Goal: Task Accomplishment & Management: Manage account settings

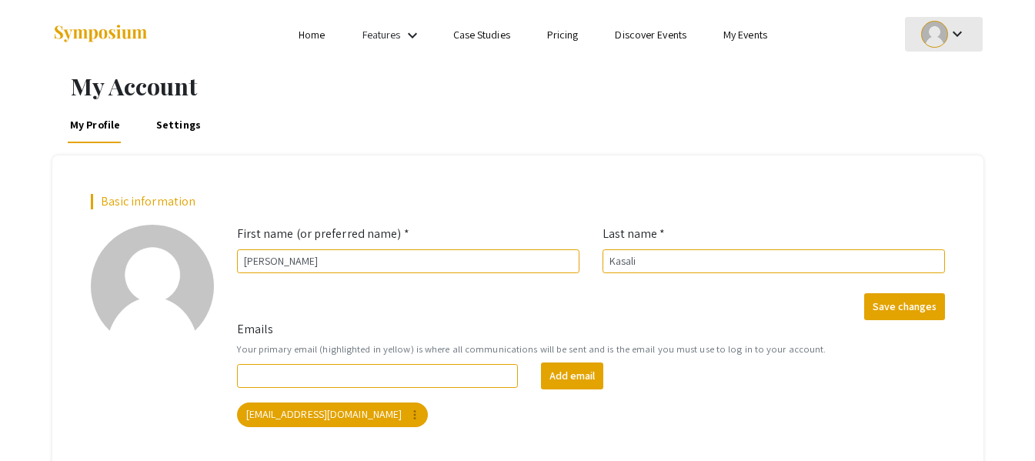
click at [914, 38] on button "keyboard_arrow_down" at bounding box center [944, 34] width 78 height 35
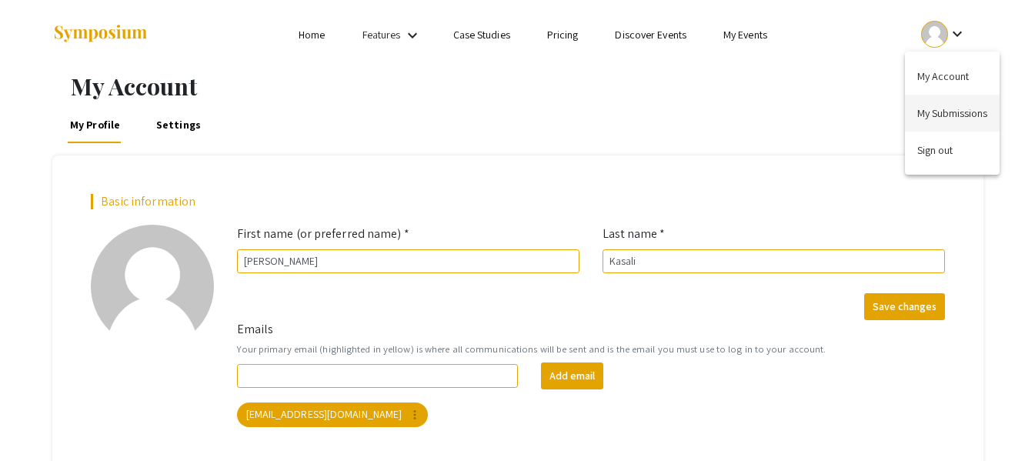
click at [955, 102] on button "My Submissions" at bounding box center [952, 113] width 95 height 37
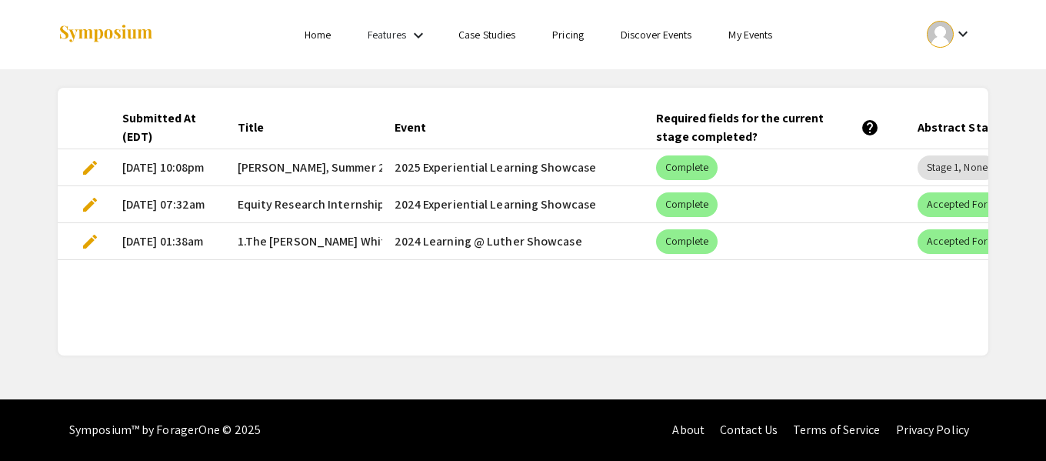
click at [83, 162] on span "edit" at bounding box center [90, 167] width 18 height 18
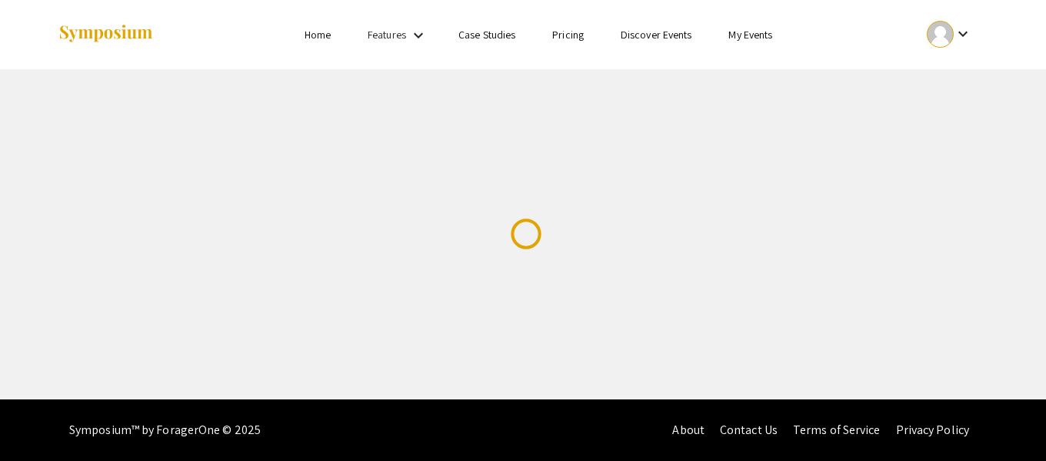
drag, startPoint x: 775, startPoint y: 36, endPoint x: 778, endPoint y: 46, distance: 10.5
click at [775, 42] on li "My Events" at bounding box center [750, 34] width 81 height 18
click at [763, 35] on link "My Events" at bounding box center [750, 35] width 44 height 14
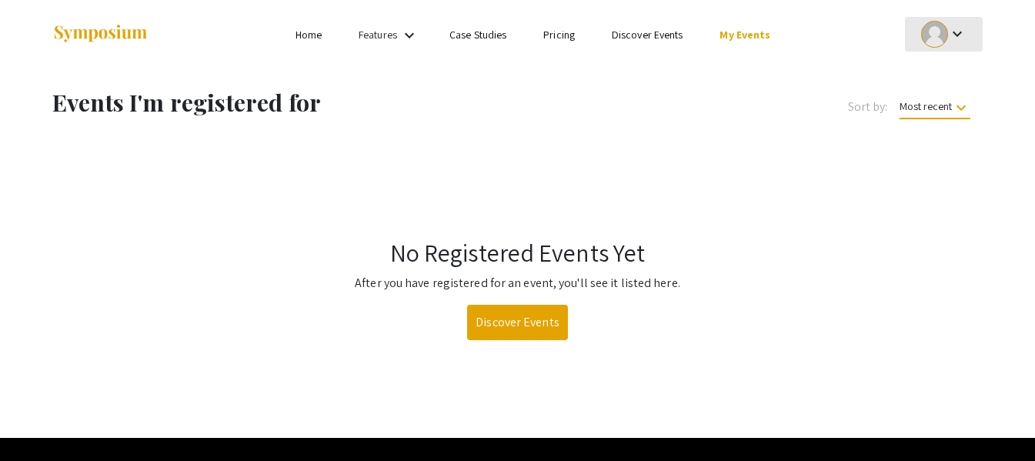
click at [942, 42] on div at bounding box center [934, 34] width 27 height 27
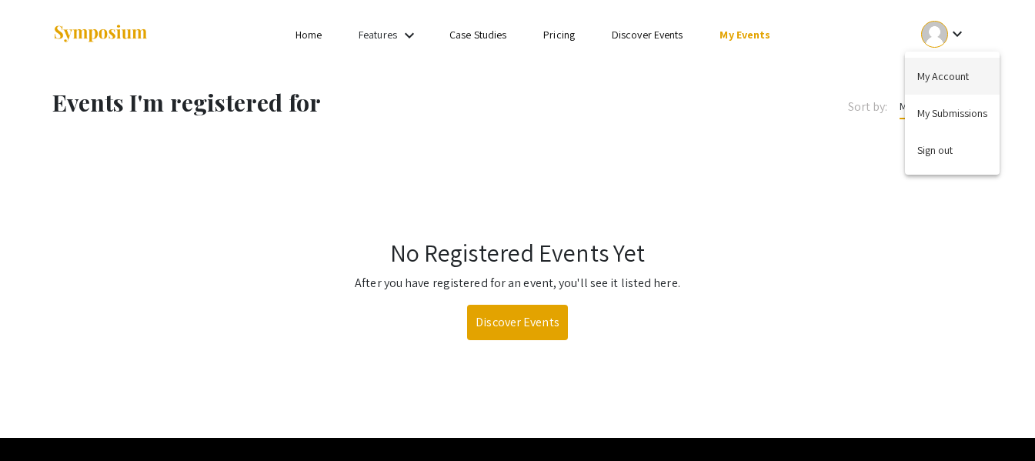
click at [950, 71] on button "My Account" at bounding box center [952, 76] width 95 height 37
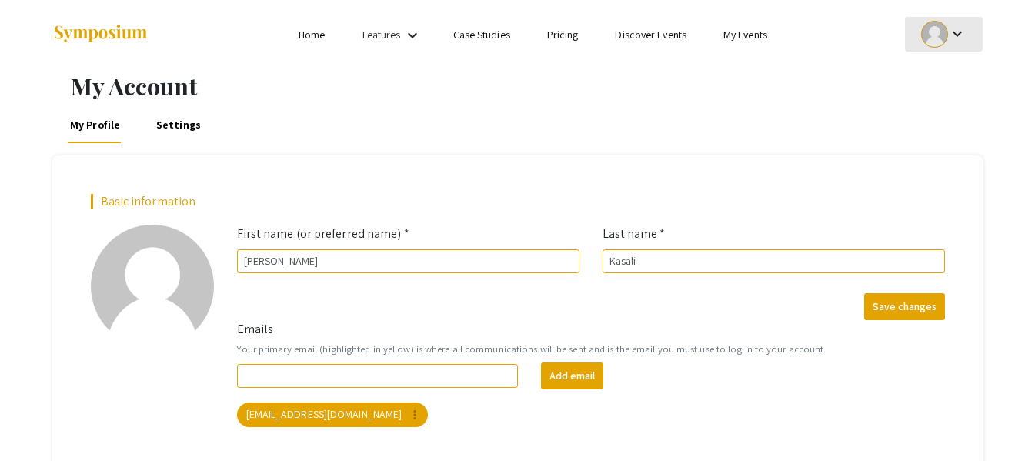
click at [948, 42] on mat-icon "keyboard_arrow_down" at bounding box center [957, 34] width 18 height 18
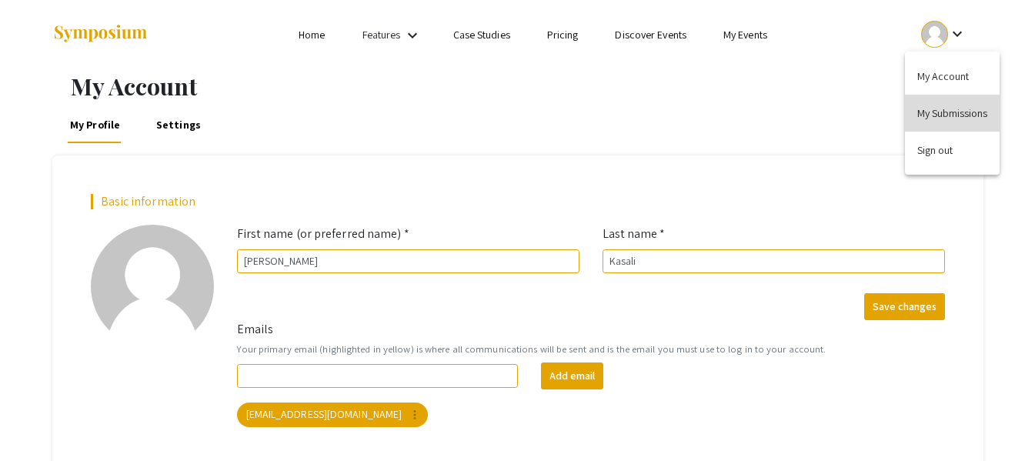
click at [943, 117] on button "My Submissions" at bounding box center [952, 113] width 95 height 37
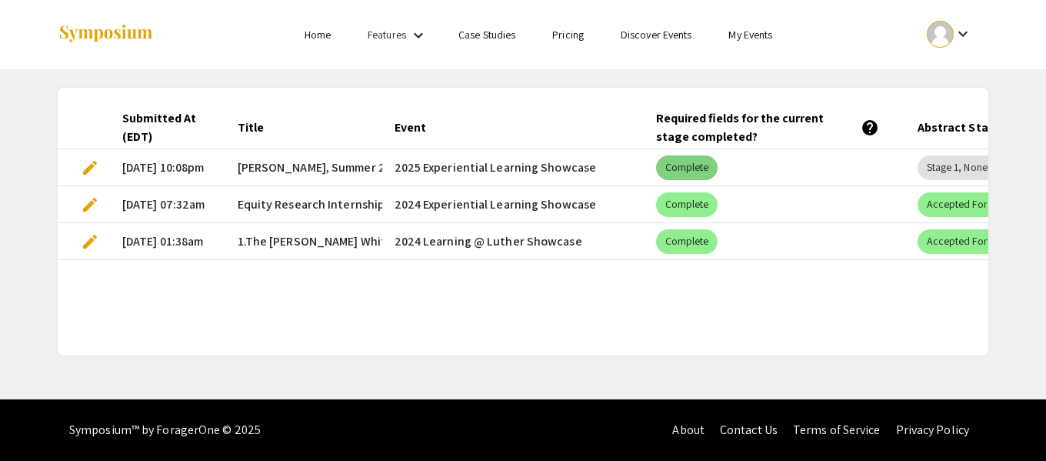
drag, startPoint x: 865, startPoint y: 162, endPoint x: 695, endPoint y: 162, distance: 170.0
click at [695, 162] on mat-cell "Complete" at bounding box center [775, 167] width 262 height 37
click at [462, 172] on mat-cell "2025 Experiential Learning Showcase" at bounding box center [513, 167] width 262 height 37
click at [223, 156] on mat-cell "[DATE] 10:08pm" at bounding box center [167, 167] width 115 height 37
click at [96, 172] on span "edit" at bounding box center [90, 167] width 18 height 18
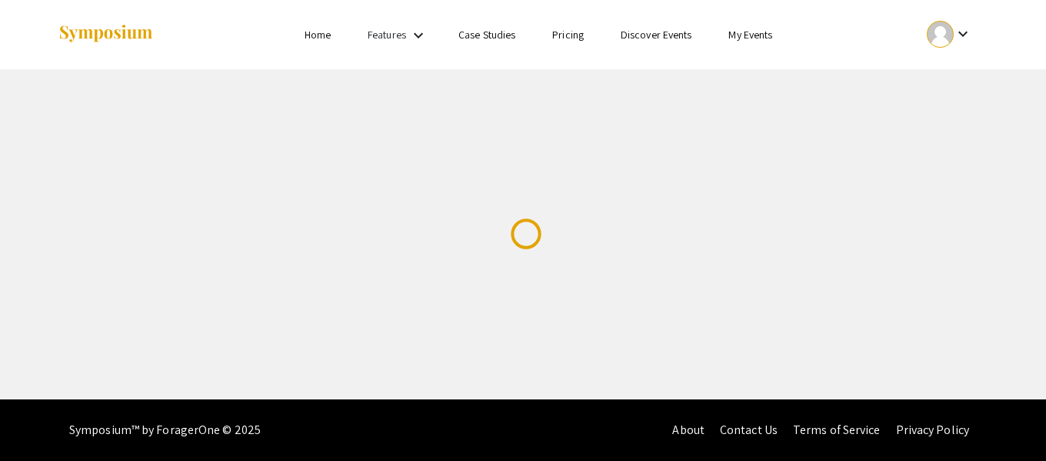
click at [250, 63] on div at bounding box center [211, 34] width 307 height 69
click at [390, 113] on div "Skip navigation Home Features keyboard_arrow_down Case Studies Pricing Discover…" at bounding box center [523, 199] width 1046 height 399
drag, startPoint x: 454, startPoint y: 125, endPoint x: 479, endPoint y: 114, distance: 27.6
click at [454, 125] on div "Skip navigation Home Features keyboard_arrow_down Case Studies Pricing Discover…" at bounding box center [523, 199] width 1046 height 399
click at [412, 40] on mat-icon "keyboard_arrow_down" at bounding box center [418, 35] width 18 height 18
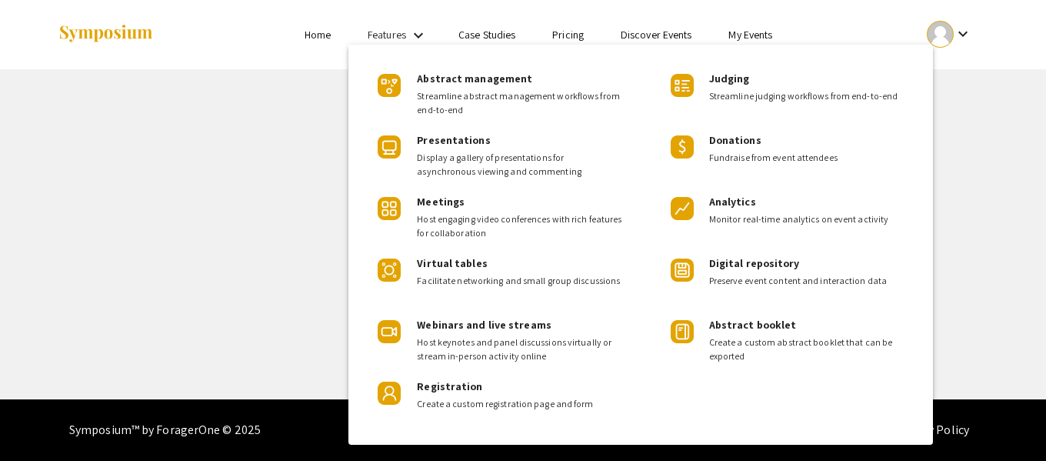
click at [328, 43] on div at bounding box center [523, 230] width 1046 height 461
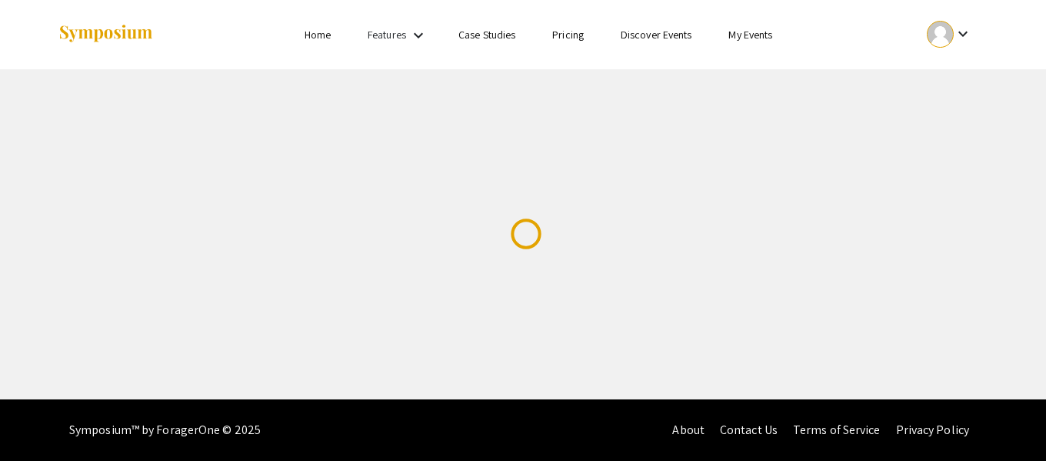
click at [316, 35] on link "Home" at bounding box center [318, 35] width 26 height 14
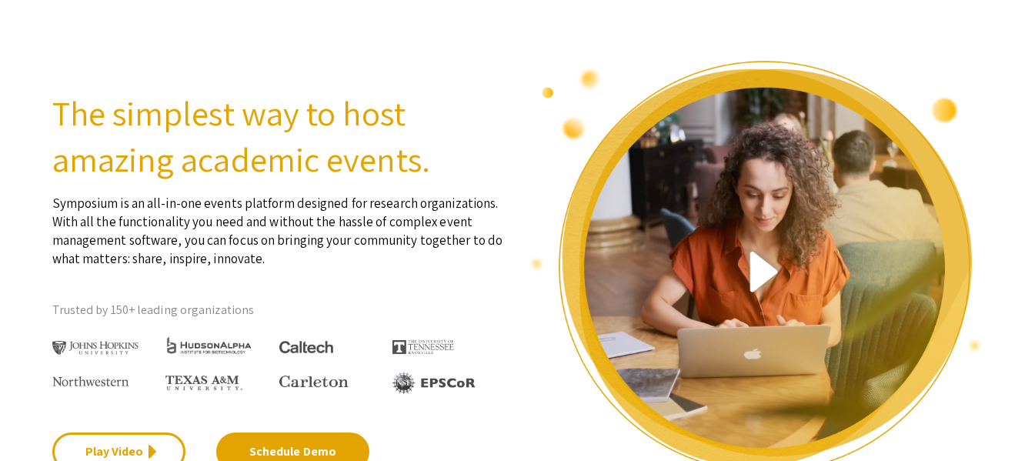
drag, startPoint x: 606, startPoint y: 79, endPoint x: 668, endPoint y: 100, distance: 64.9
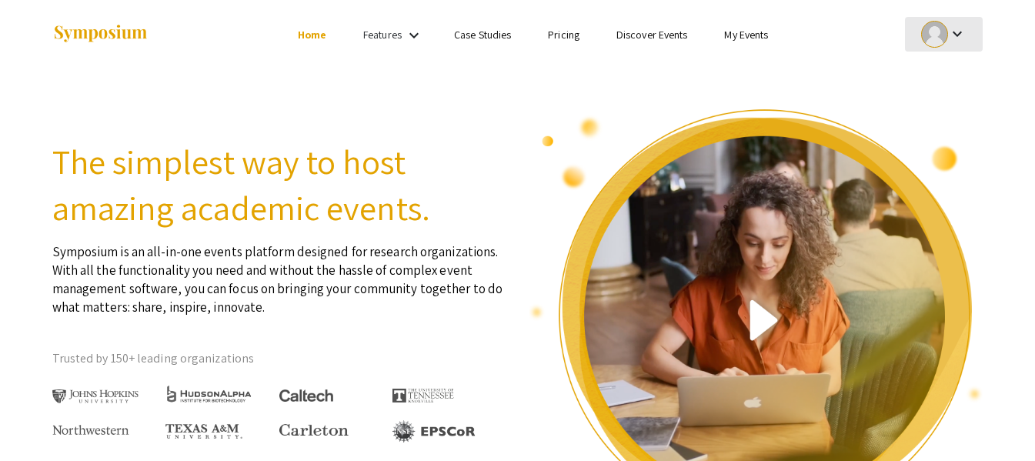
click at [928, 41] on div at bounding box center [934, 34] width 27 height 27
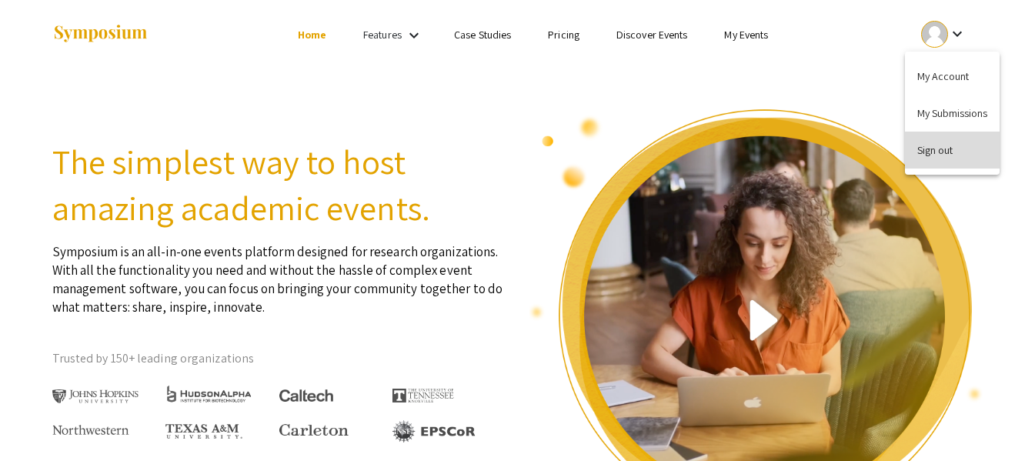
click at [947, 145] on button "Sign out" at bounding box center [952, 150] width 95 height 37
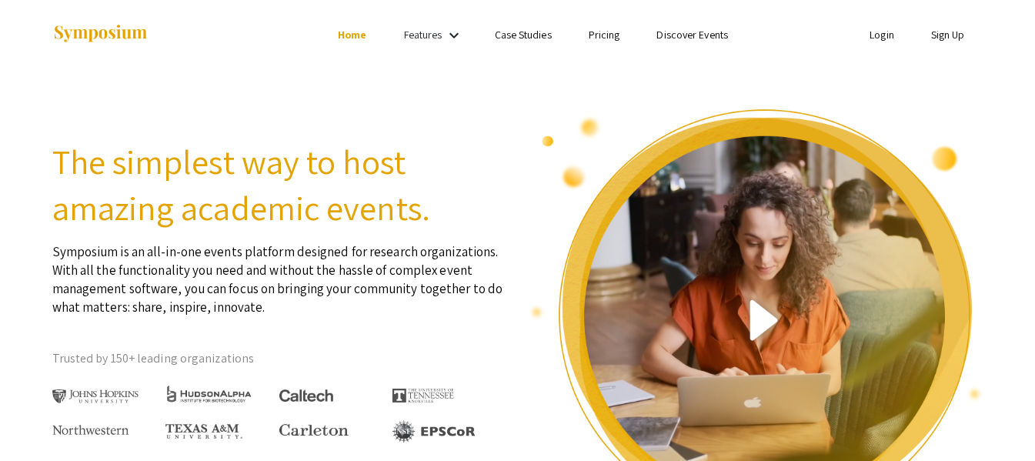
click at [889, 37] on link "Login" at bounding box center [881, 35] width 25 height 14
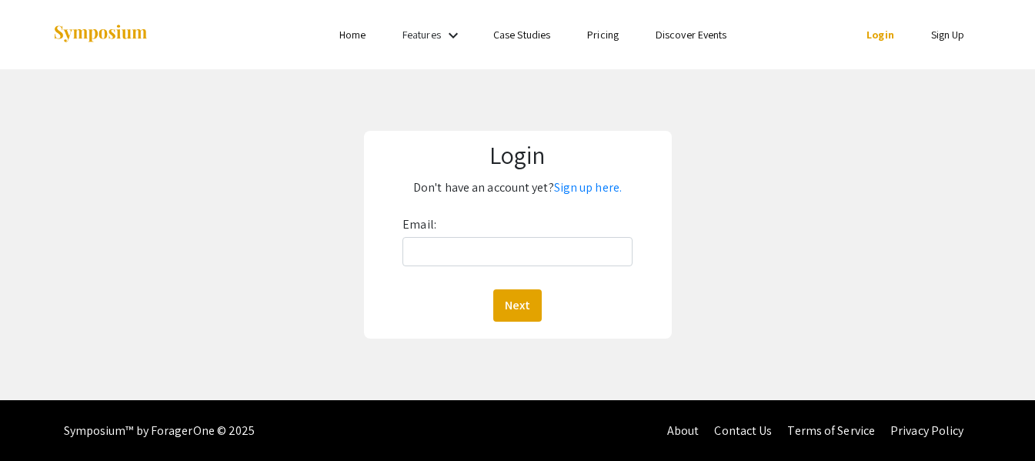
click at [494, 223] on div "Email: Next" at bounding box center [517, 266] width 230 height 109
click at [480, 231] on div "Email: Next" at bounding box center [517, 266] width 230 height 109
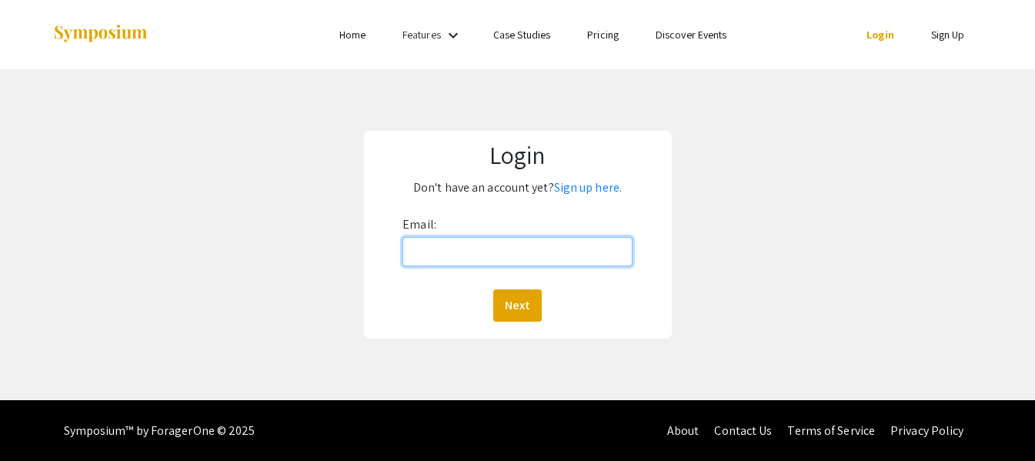
click at [485, 242] on input "Email:" at bounding box center [517, 251] width 230 height 29
type input "[EMAIL_ADDRESS][DOMAIN_NAME]"
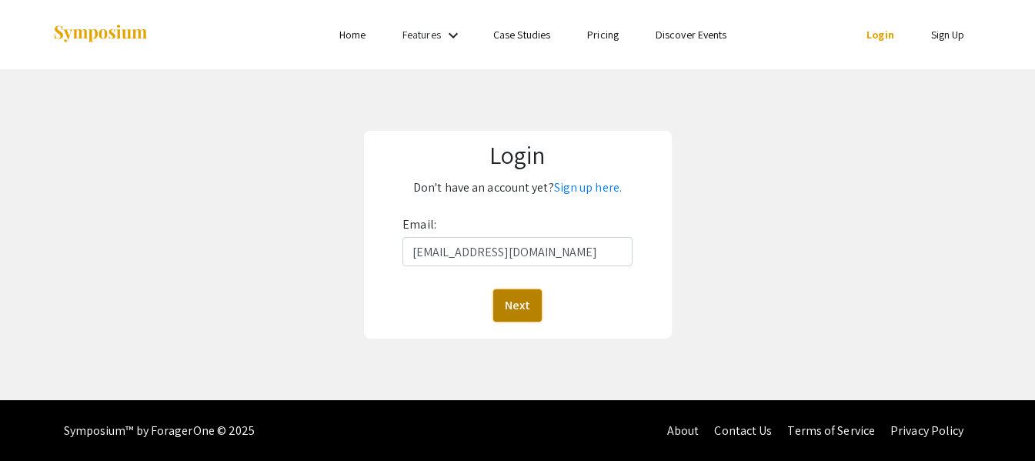
click at [518, 317] on button "Next" at bounding box center [517, 305] width 48 height 32
